Goal: Transaction & Acquisition: Purchase product/service

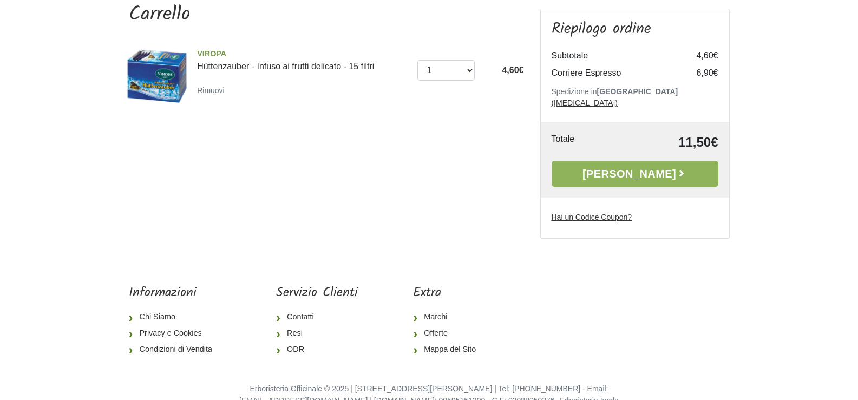
scroll to position [54, 0]
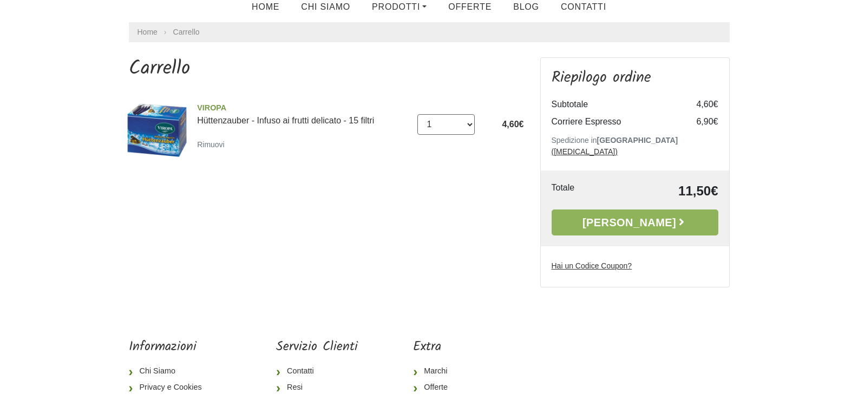
click at [469, 121] on select "0 (Rimuovi) 1 2 3 4" at bounding box center [445, 124] width 57 height 21
select select "3"
click at [417, 114] on select "0 (Rimuovi) 1 2 3 4" at bounding box center [445, 124] width 57 height 21
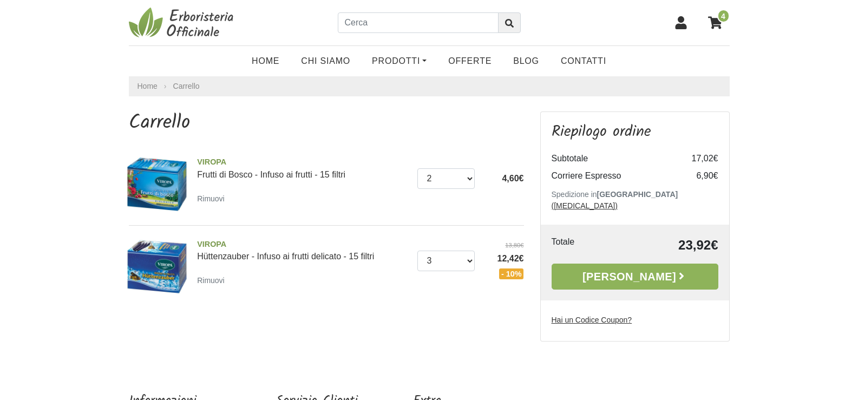
select select "2"
select select "3"
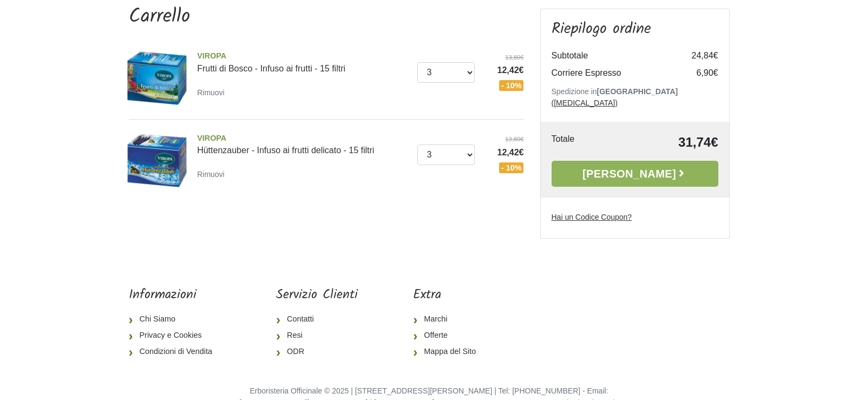
scroll to position [121, 0]
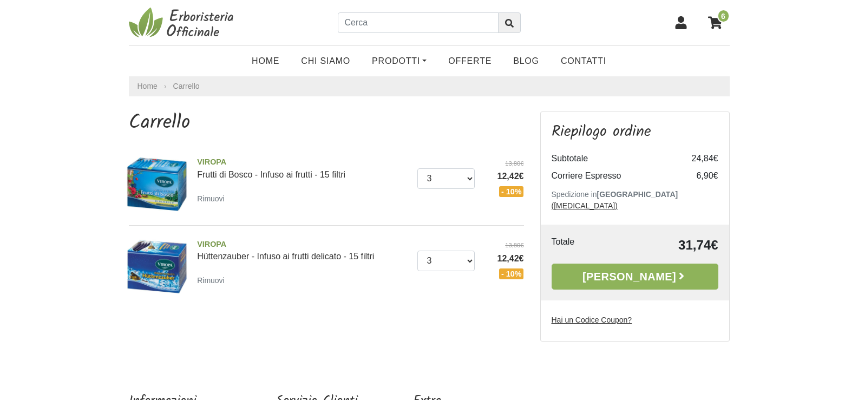
scroll to position [54, 0]
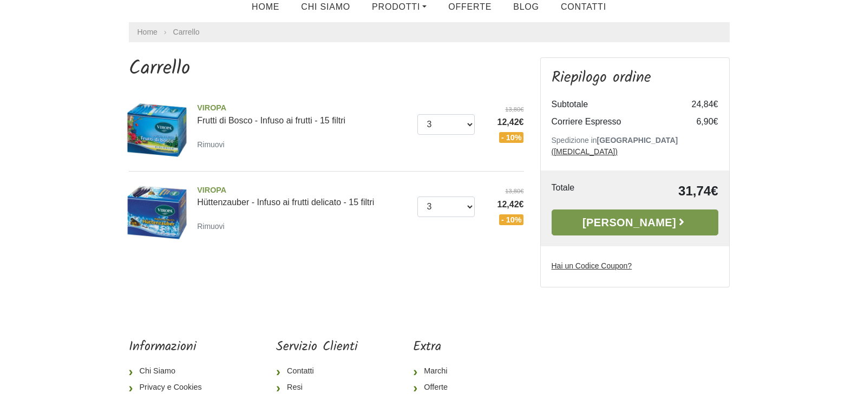
click at [635, 211] on link "[PERSON_NAME]" at bounding box center [635, 223] width 167 height 26
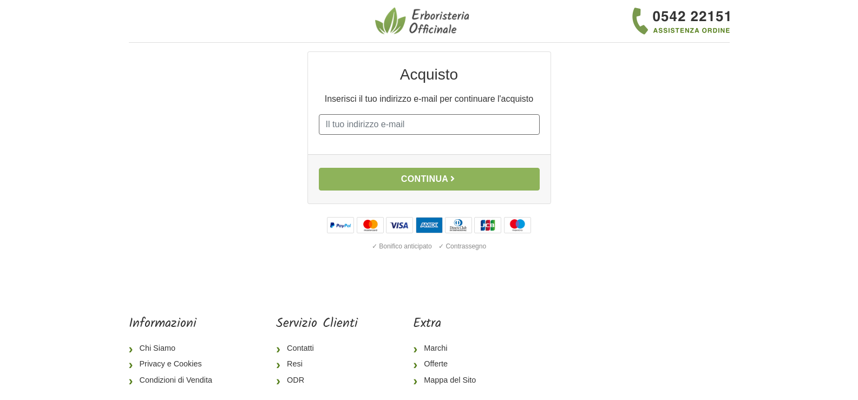
click at [339, 123] on input "E-mail" at bounding box center [429, 124] width 221 height 21
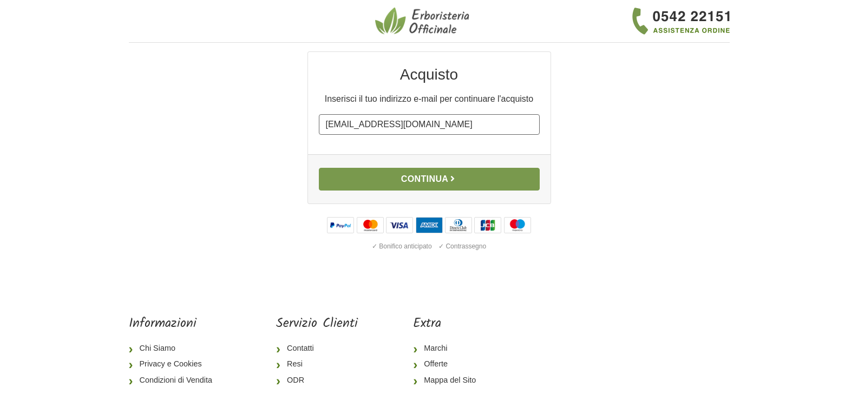
type input "[EMAIL_ADDRESS][DOMAIN_NAME]"
click at [416, 182] on button "Continua" at bounding box center [429, 179] width 221 height 23
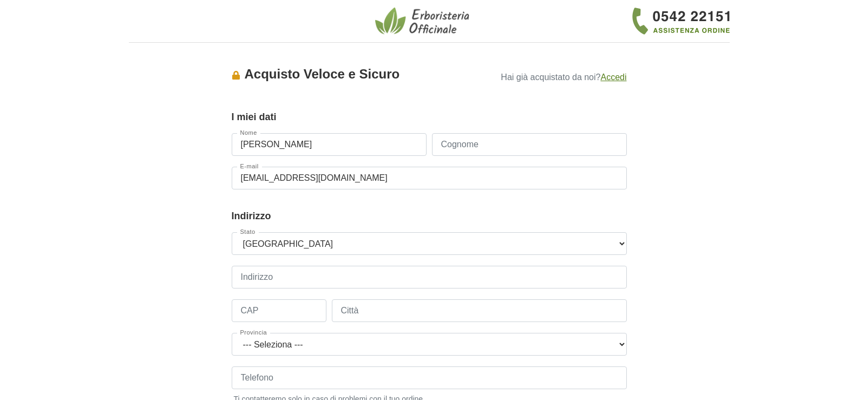
type input "[PERSON_NAME]"
click at [458, 148] on input "Cognome" at bounding box center [529, 144] width 195 height 23
type input "Da Ros"
click at [282, 278] on input "Indirizzo" at bounding box center [429, 277] width 395 height 23
drag, startPoint x: 323, startPoint y: 280, endPoint x: 339, endPoint y: 277, distance: 16.2
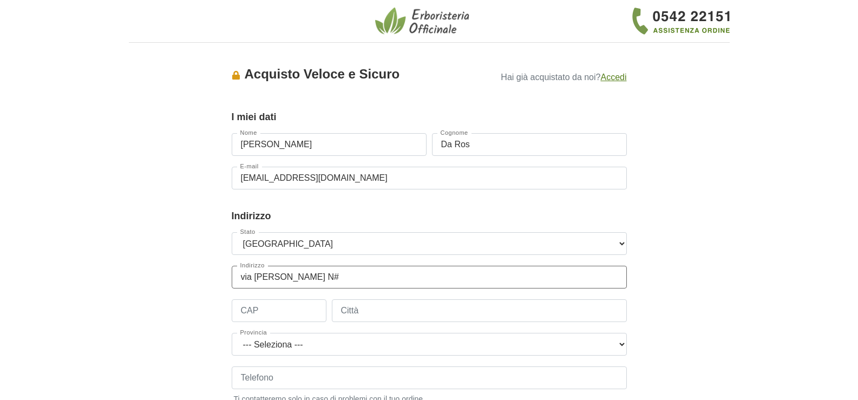
click at [324, 280] on input "via Ugo Foscolo N#" at bounding box center [429, 277] width 395 height 23
type input "via Ugo Foscolo N° 12"
click at [247, 309] on input "CAP" at bounding box center [279, 310] width 95 height 23
type input "31012"
click at [369, 311] on input "Città" at bounding box center [479, 310] width 295 height 23
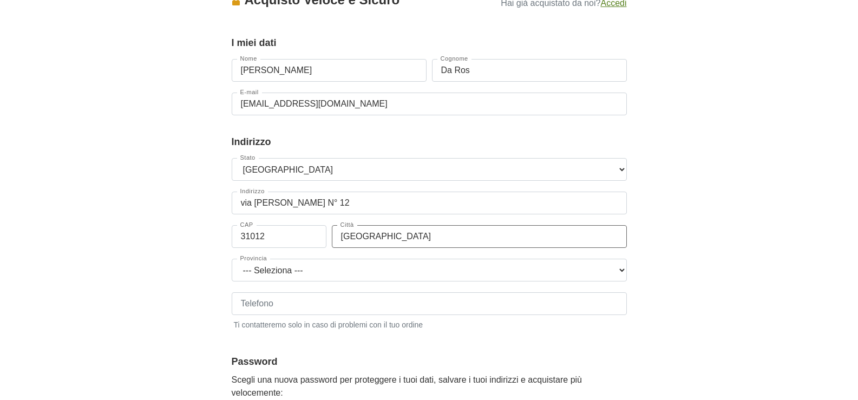
scroll to position [108, 0]
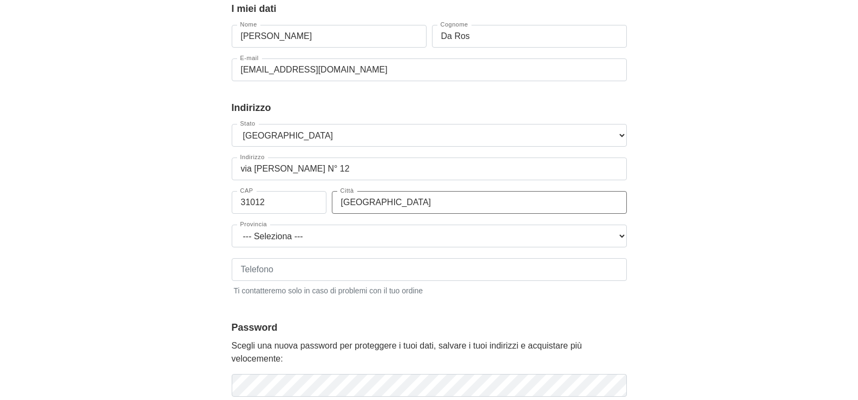
type input "Cappella Maggiore"
click at [272, 239] on select "--- Seleziona --- Agrigento Alessandria Ancona Aosta Arezzo Ascoli Piceno Asti …" at bounding box center [429, 236] width 395 height 23
select select "3938"
click at [232, 225] on select "--- Seleziona --- Agrigento Alessandria Ancona Aosta Arezzo Ascoli Piceno Asti …" at bounding box center [429, 236] width 395 height 23
click at [284, 268] on input "Telefono" at bounding box center [429, 269] width 395 height 23
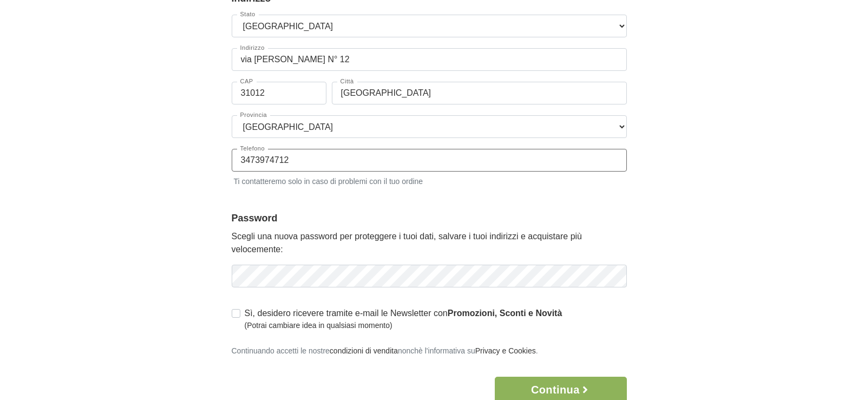
scroll to position [217, 0]
type input "3473974712"
click at [560, 388] on button "Continua" at bounding box center [561, 391] width 132 height 26
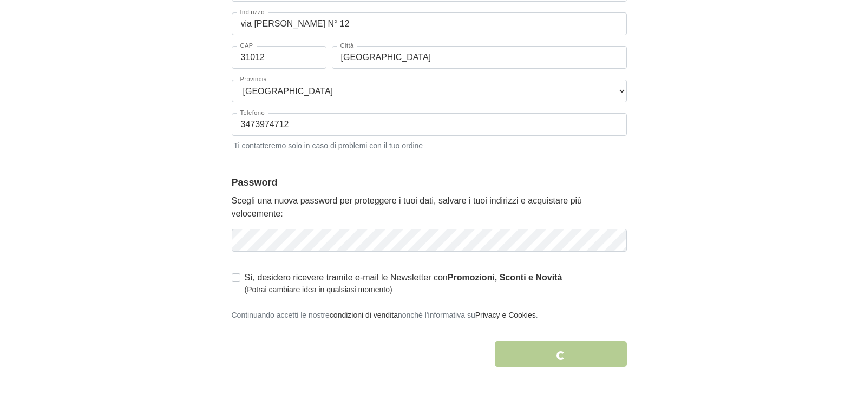
scroll to position [325, 0]
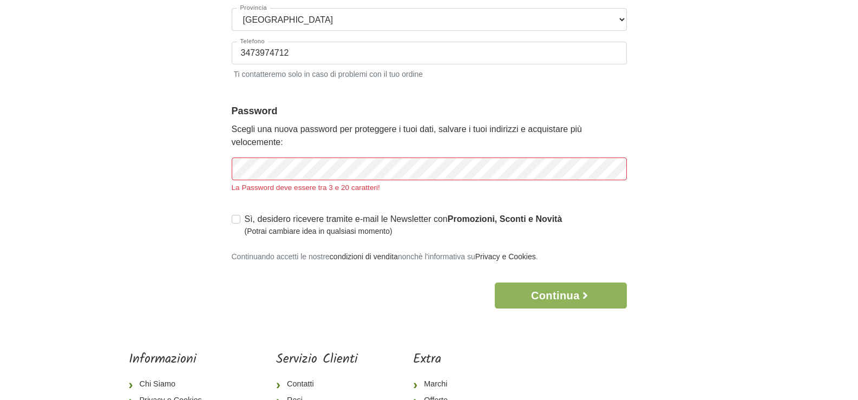
click at [158, 201] on div "Accesso × Accedi per completare il tuo acquisto più velocemente. E-mail alessan…" at bounding box center [429, 18] width 617 height 582
click at [616, 169] on icon "button" at bounding box center [617, 168] width 3 height 3
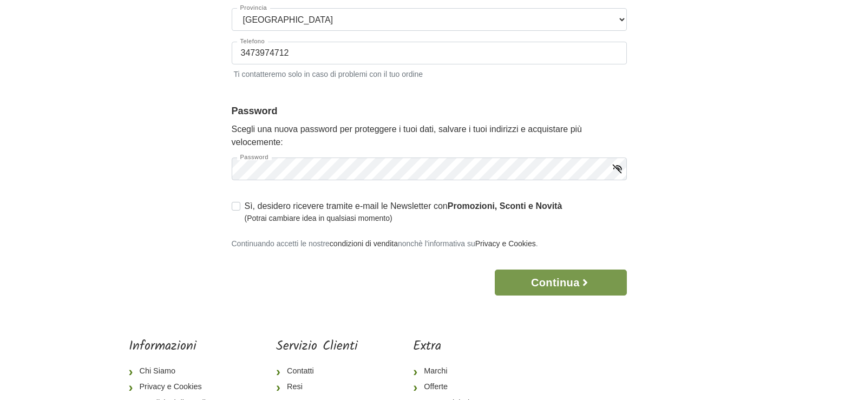
click at [557, 279] on button "Continua" at bounding box center [561, 283] width 132 height 26
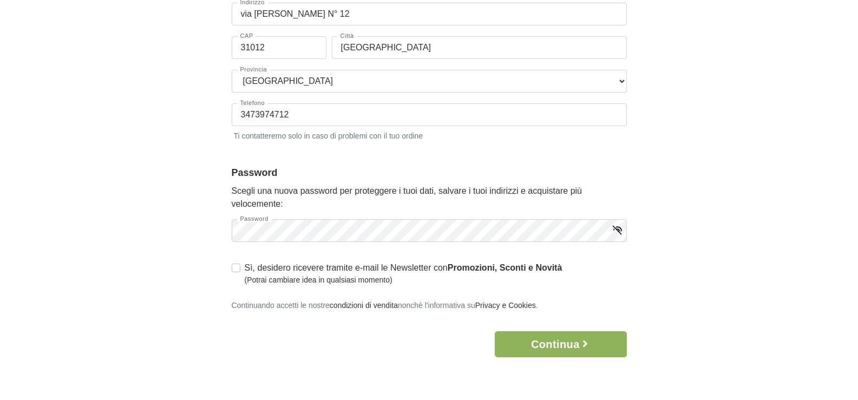
scroll to position [387, 0]
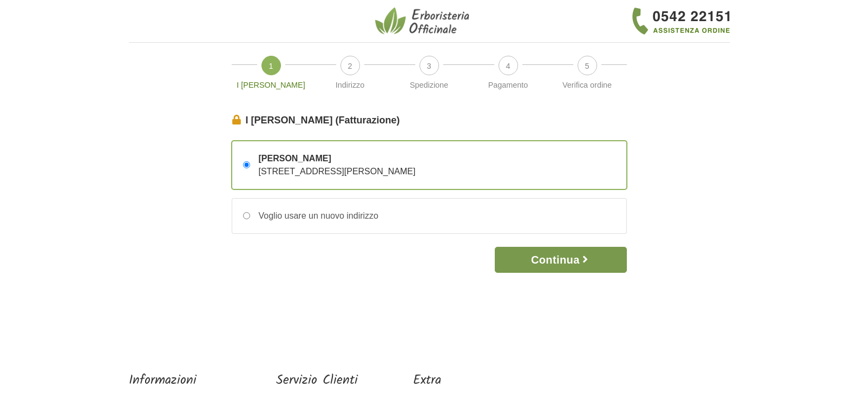
click at [537, 255] on button "Continua" at bounding box center [561, 260] width 132 height 26
click at [545, 255] on button "Continua" at bounding box center [561, 260] width 132 height 26
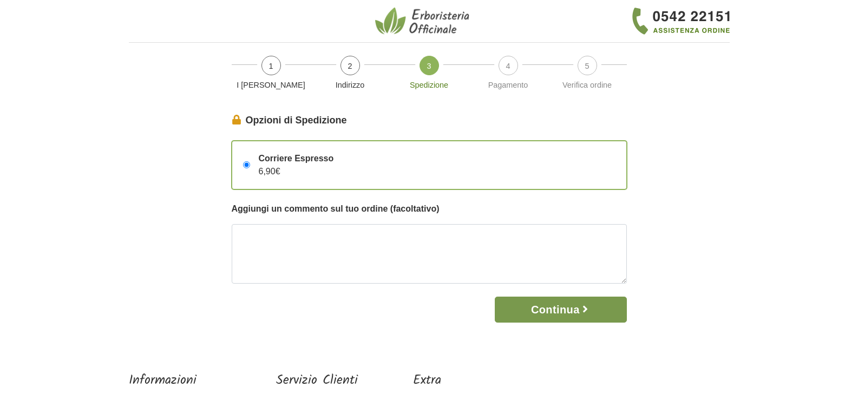
click at [558, 306] on button "Continua" at bounding box center [561, 310] width 132 height 26
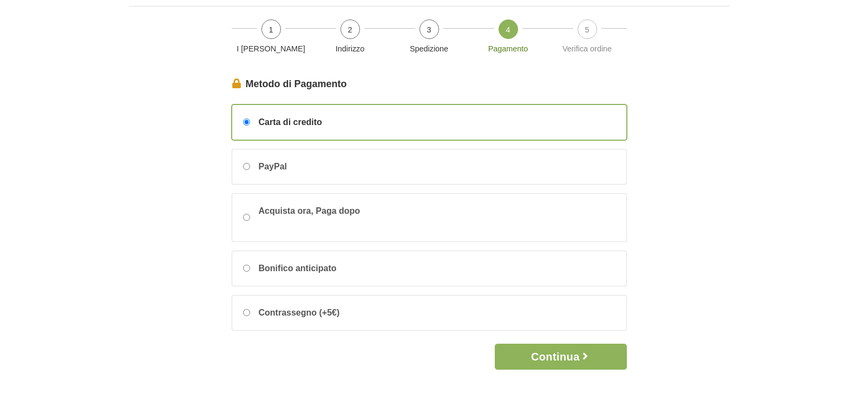
scroll to position [54, 0]
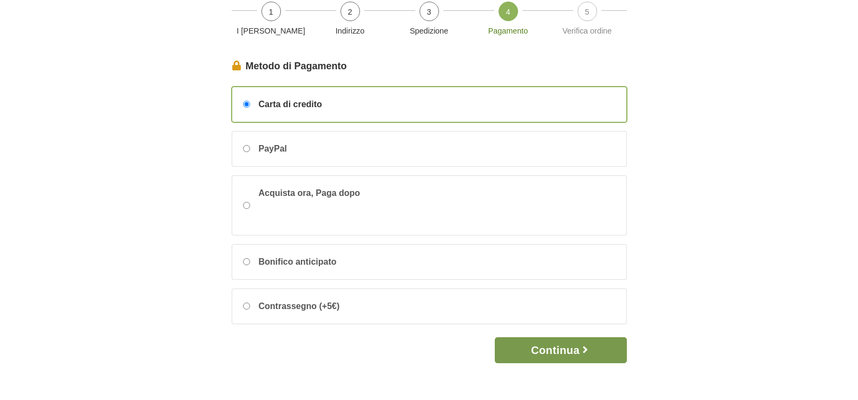
click at [551, 349] on button "Continua" at bounding box center [561, 350] width 132 height 26
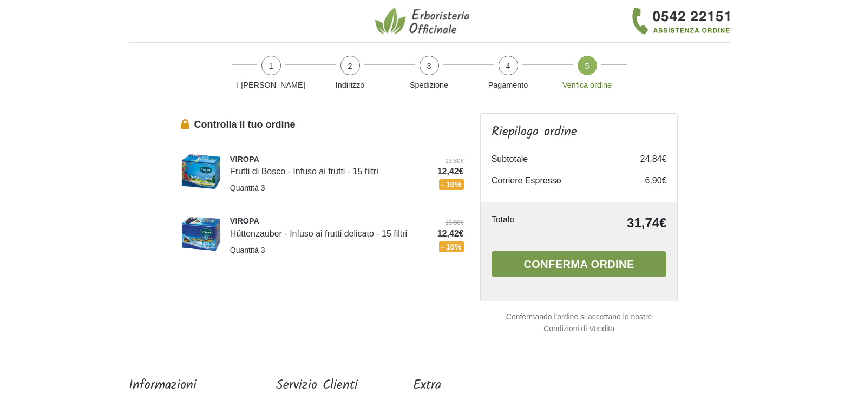
click at [581, 264] on button "Conferma ordine" at bounding box center [579, 264] width 175 height 26
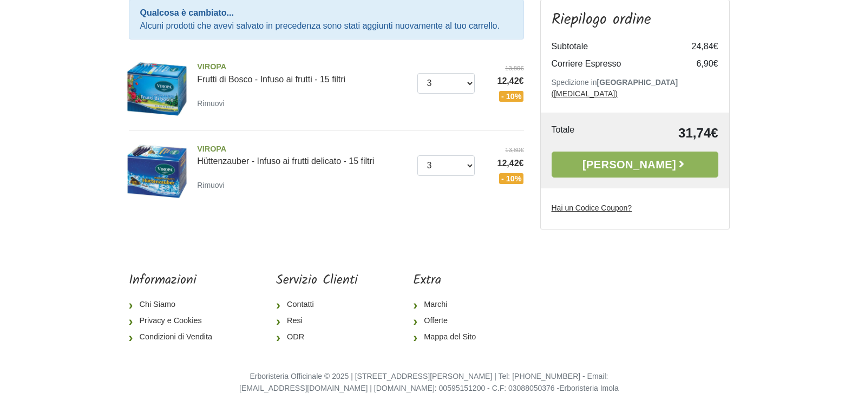
scroll to position [155, 0]
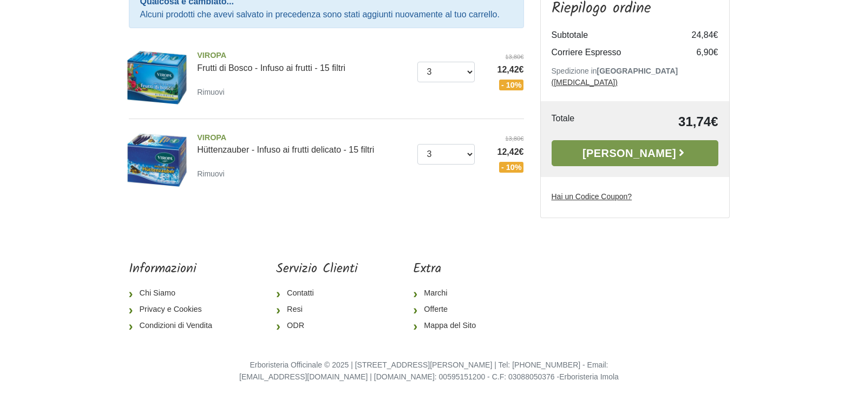
click at [608, 153] on link "Alla Cassa" at bounding box center [635, 153] width 167 height 26
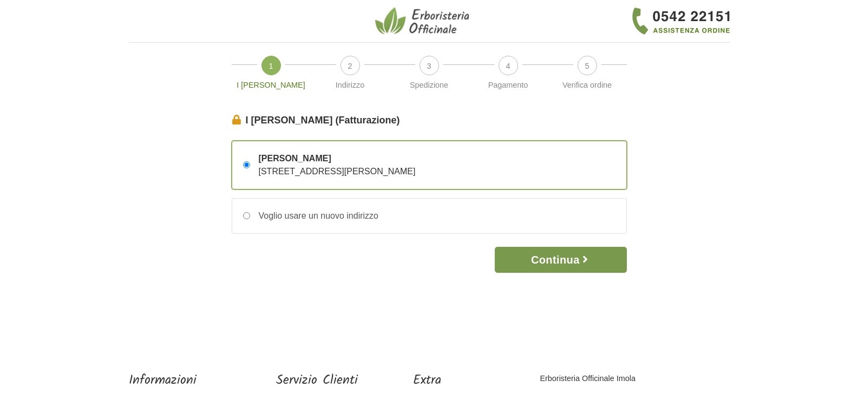
click at [553, 258] on button "Continua" at bounding box center [561, 260] width 132 height 26
click at [540, 254] on button "Continua" at bounding box center [561, 260] width 132 height 26
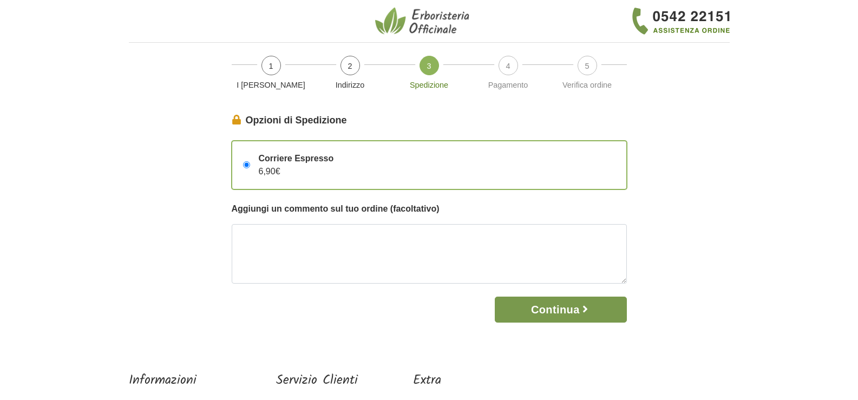
click at [543, 309] on button "Continua" at bounding box center [561, 310] width 132 height 26
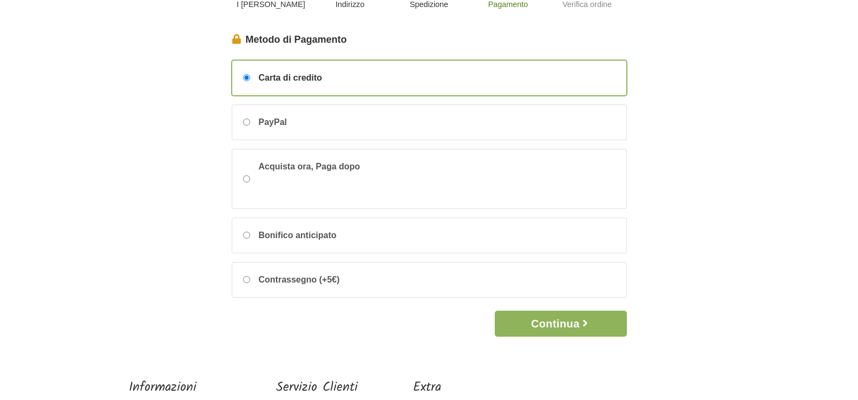
scroll to position [54, 0]
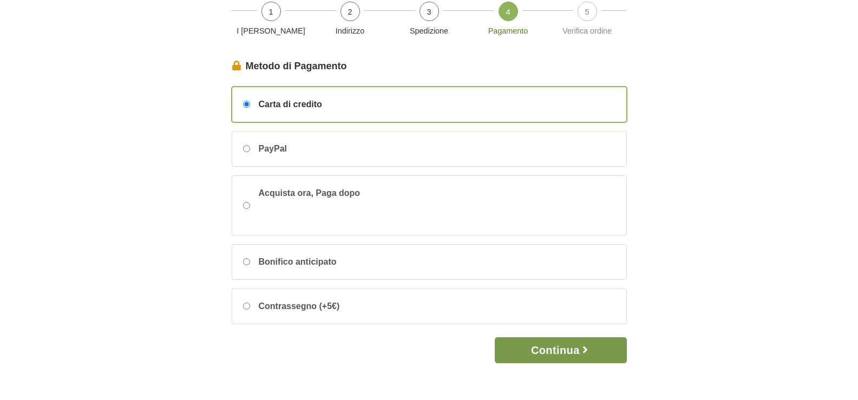
click at [556, 351] on button "Continua" at bounding box center [561, 350] width 132 height 26
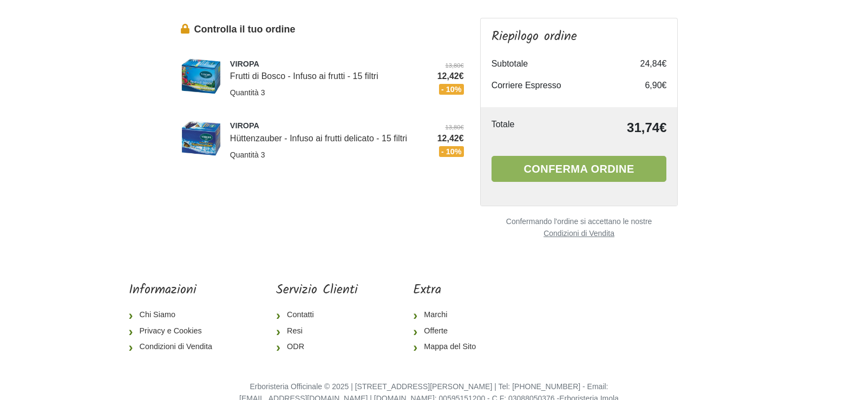
scroll to position [108, 0]
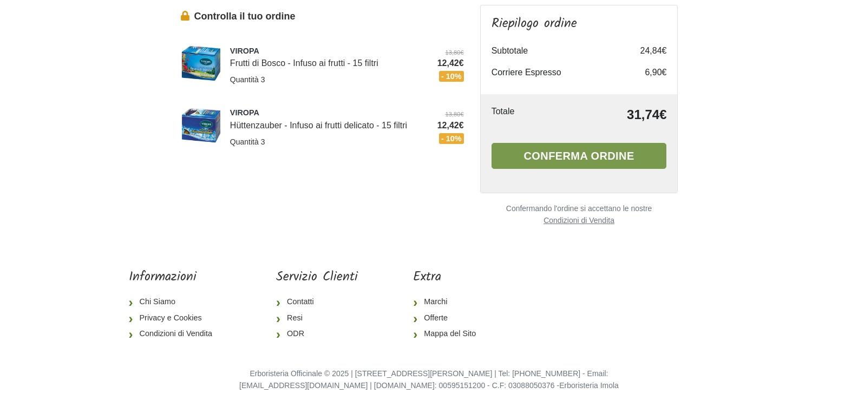
click at [544, 151] on button "Conferma ordine" at bounding box center [579, 156] width 175 height 26
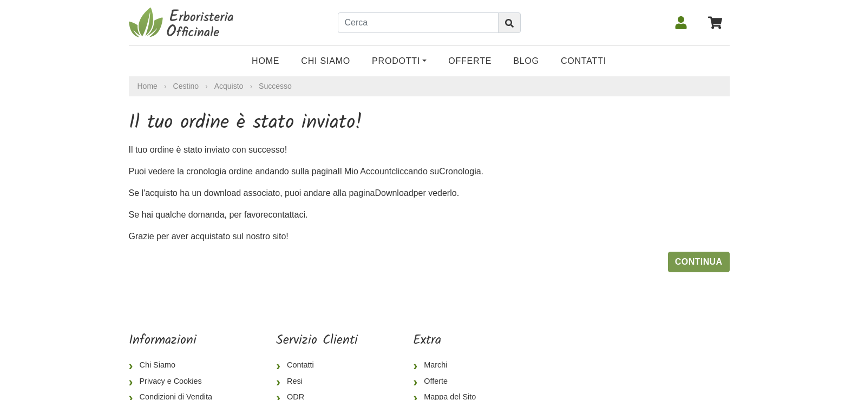
click at [709, 264] on link "Continua" at bounding box center [699, 262] width 62 height 21
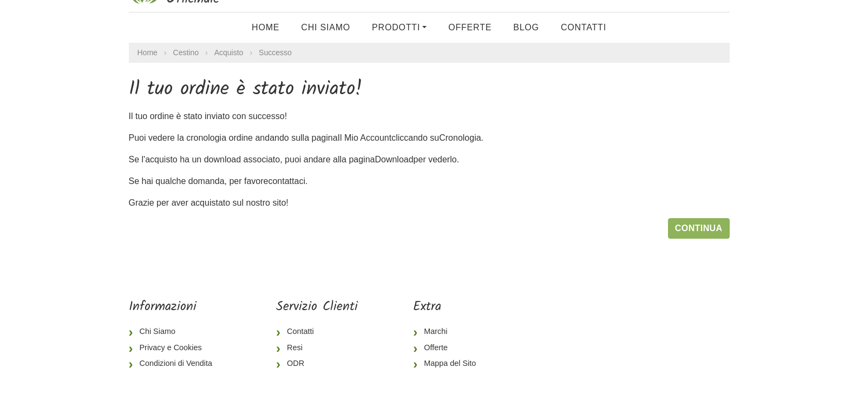
scroll to position [70, 0]
